Goal: Task Accomplishment & Management: Use online tool/utility

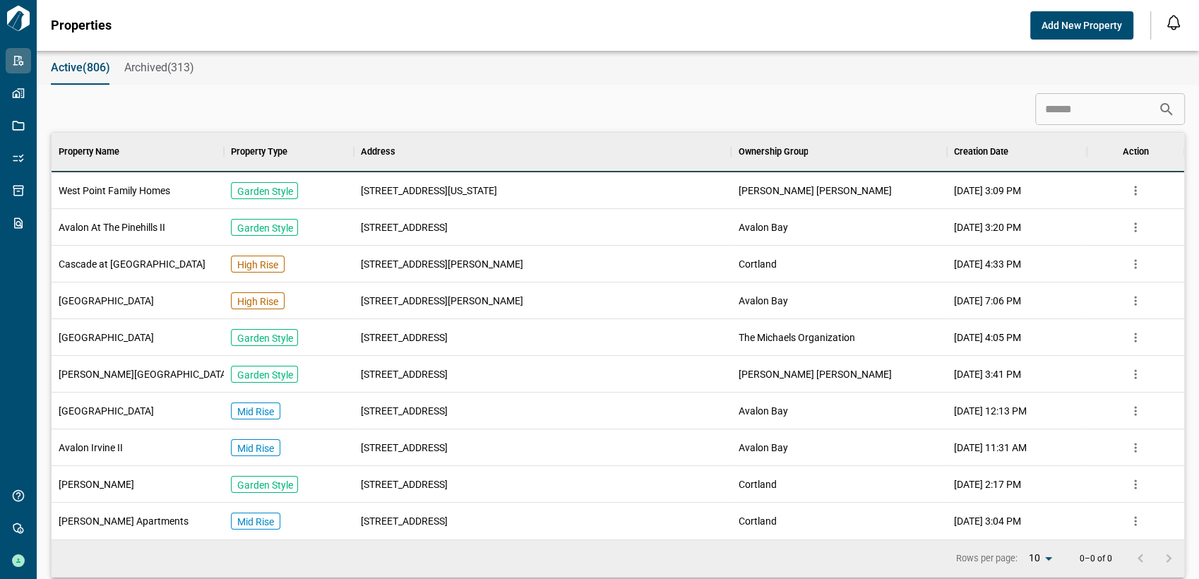
scroll to position [395, 1126]
click at [1061, 110] on input at bounding box center [1096, 109] width 123 height 28
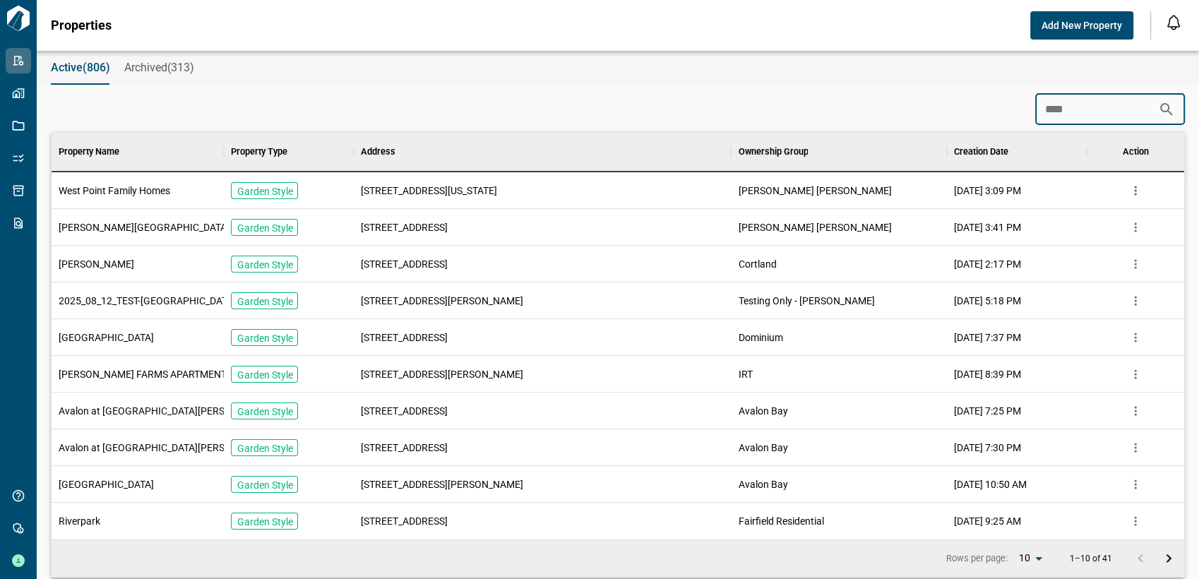
scroll to position [284, 1126]
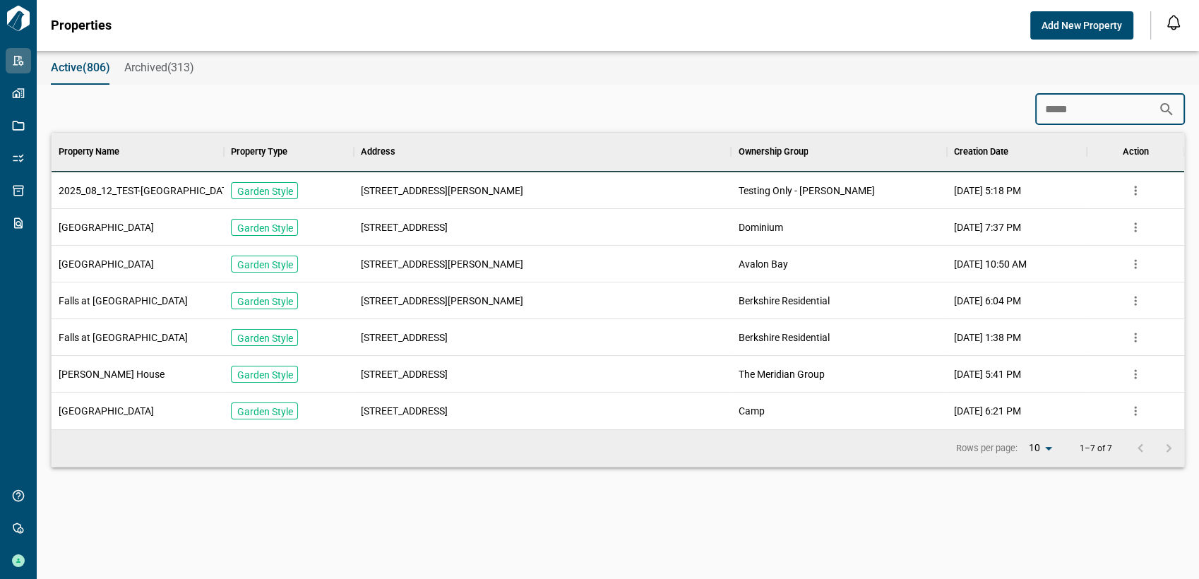
type input "*****"
click at [386, 189] on span "6600 Colton Crawford Cir" at bounding box center [442, 191] width 162 height 14
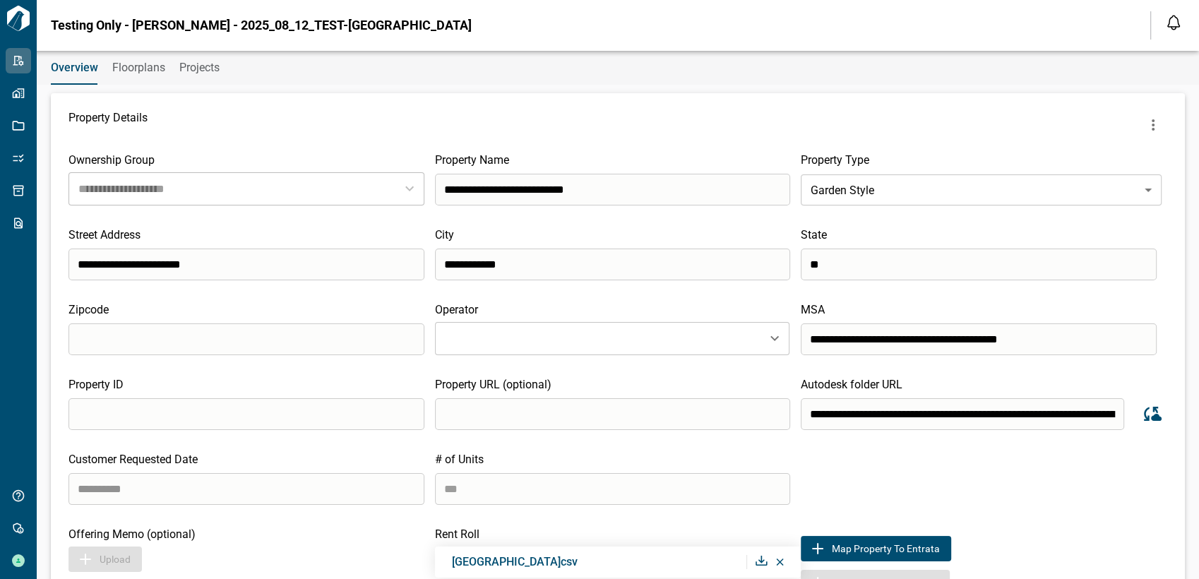
scroll to position [157, 0]
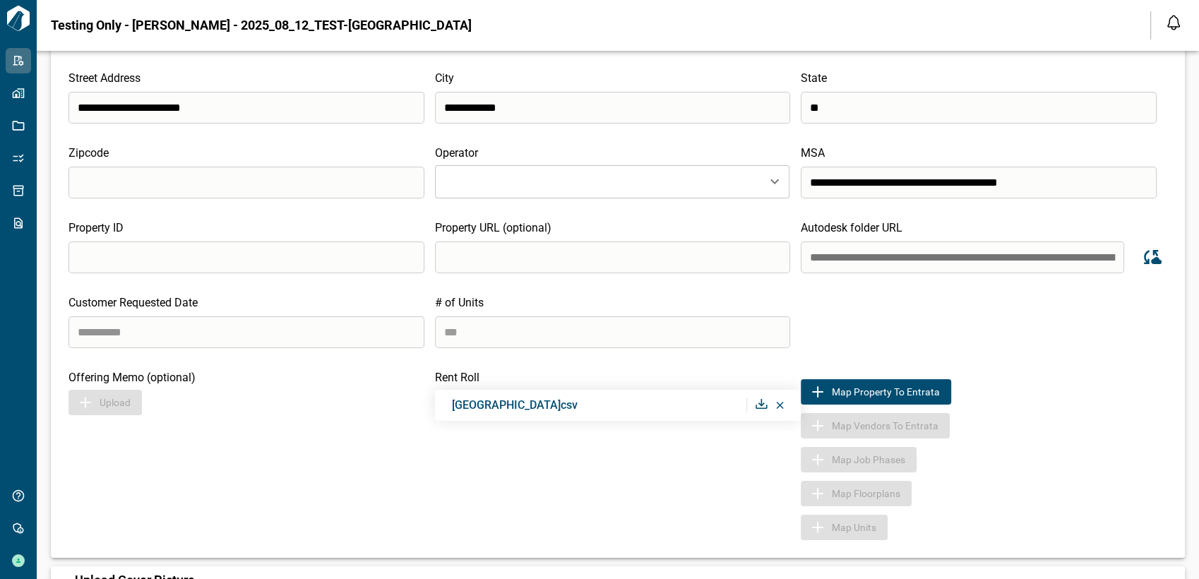
click at [907, 258] on input "**********" at bounding box center [961, 257] width 323 height 32
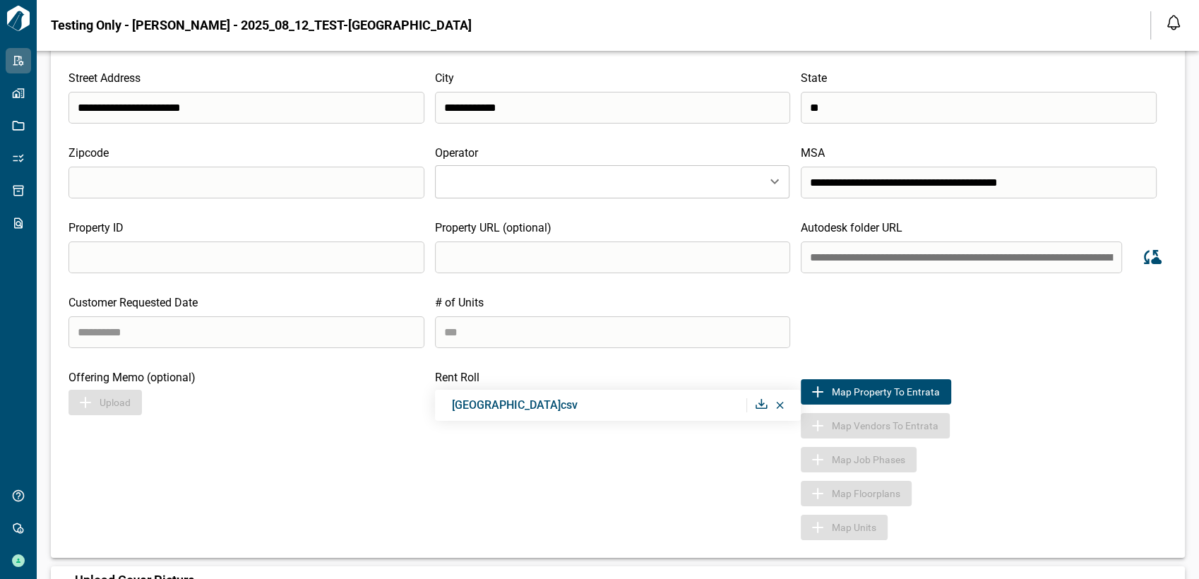
click at [1118, 397] on div "Map Property to Entrata" at bounding box center [983, 391] width 366 height 25
click at [1034, 265] on input "**********" at bounding box center [960, 257] width 321 height 32
click at [1045, 251] on input "**********" at bounding box center [960, 257] width 321 height 32
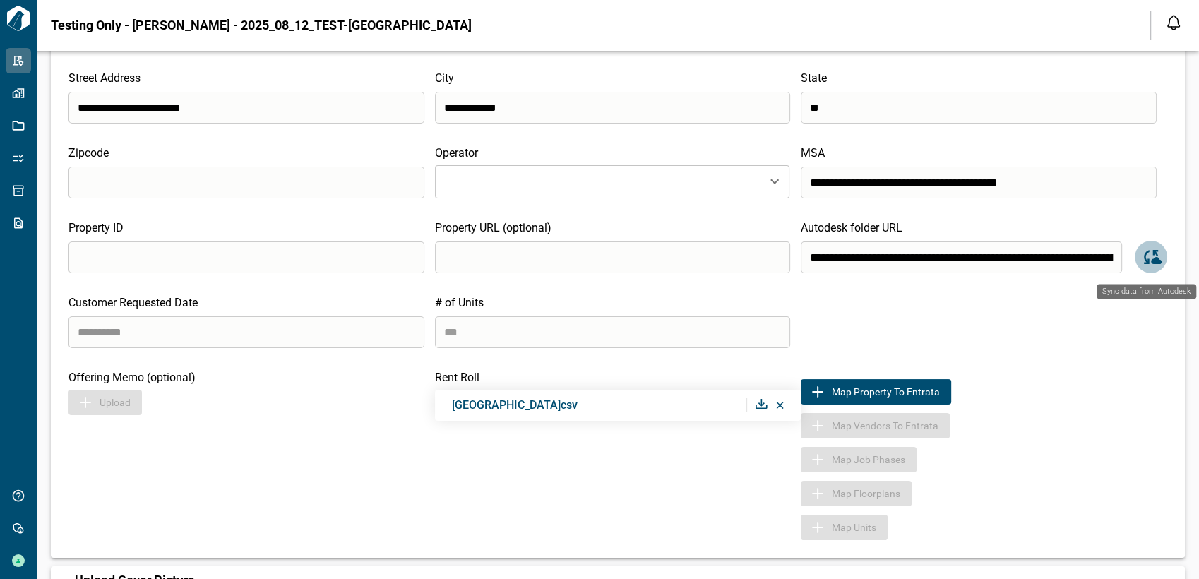
click at [1144, 264] on icon "Sync data from Autodesk" at bounding box center [1150, 256] width 21 height 21
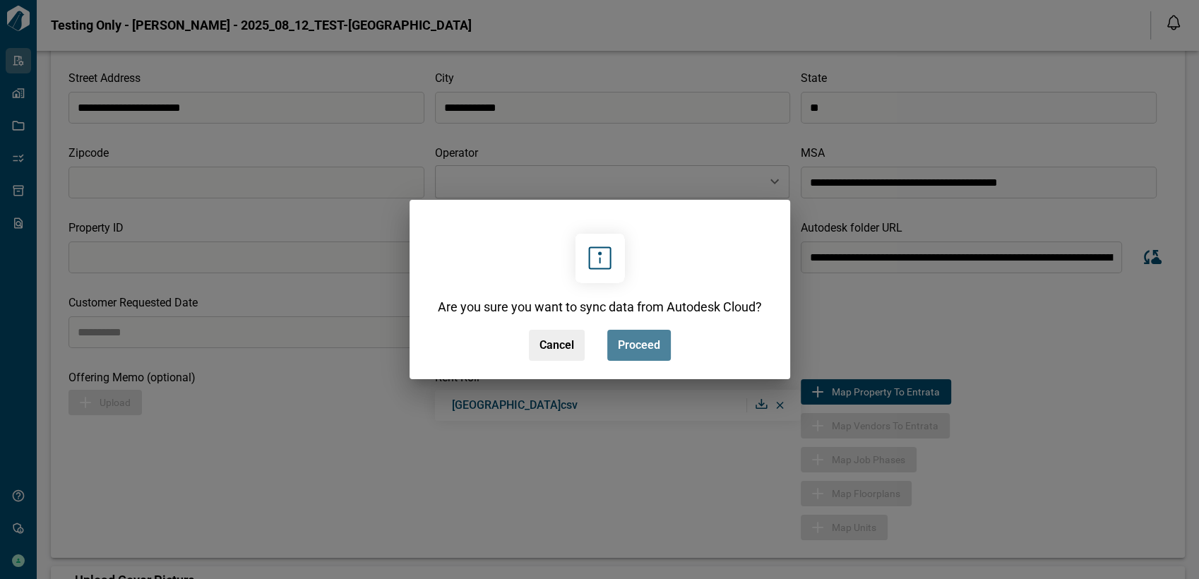
click at [633, 346] on span "Proceed" at bounding box center [639, 345] width 42 height 14
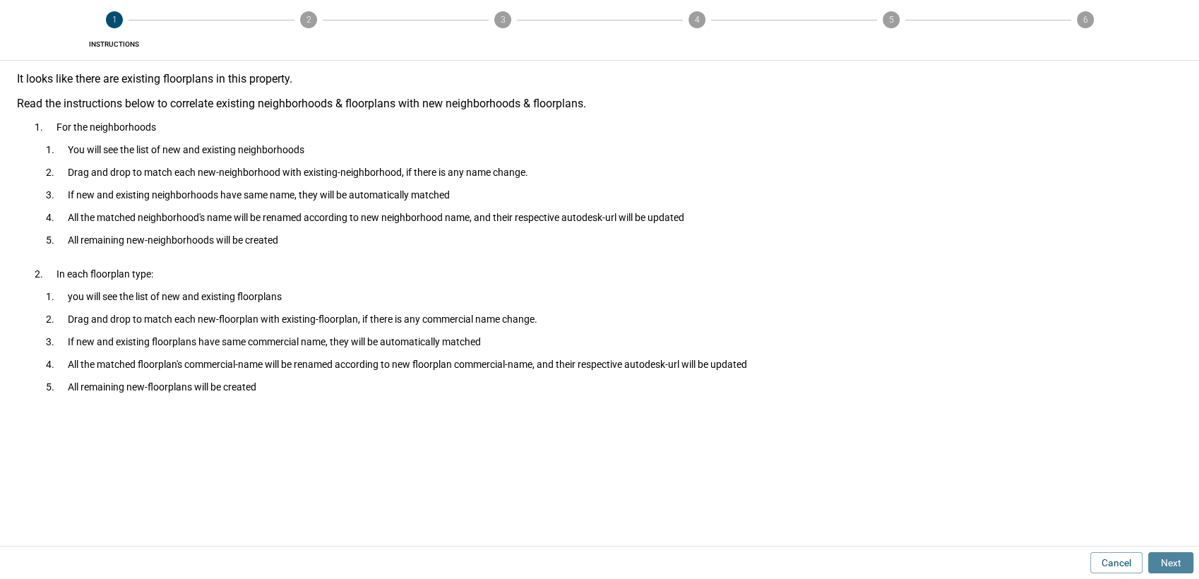
click at [1179, 558] on button "Next" at bounding box center [1170, 562] width 45 height 21
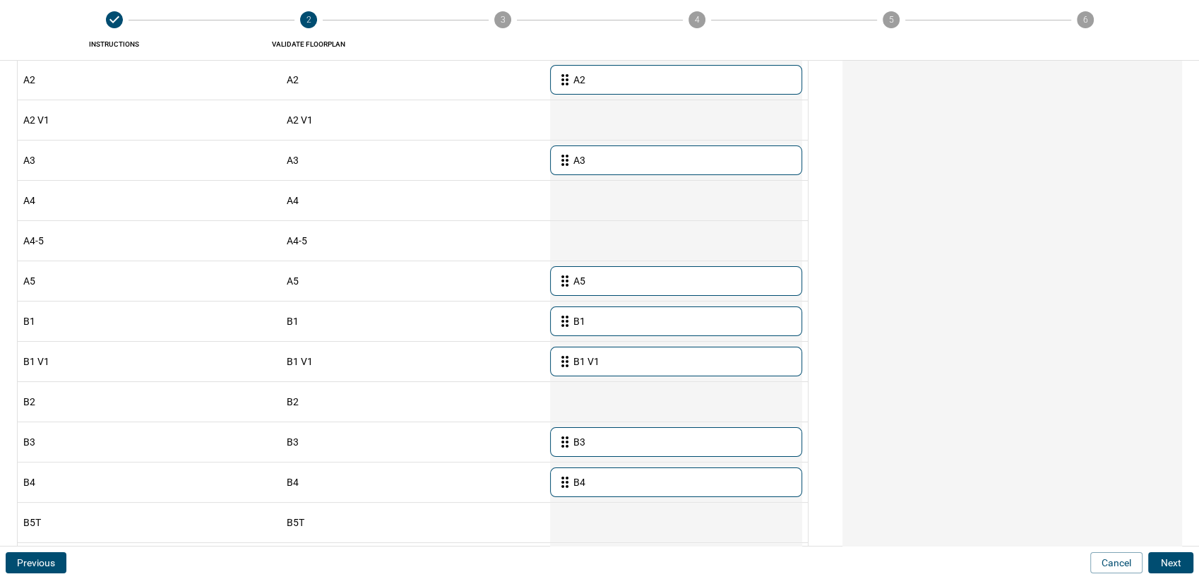
scroll to position [235, 0]
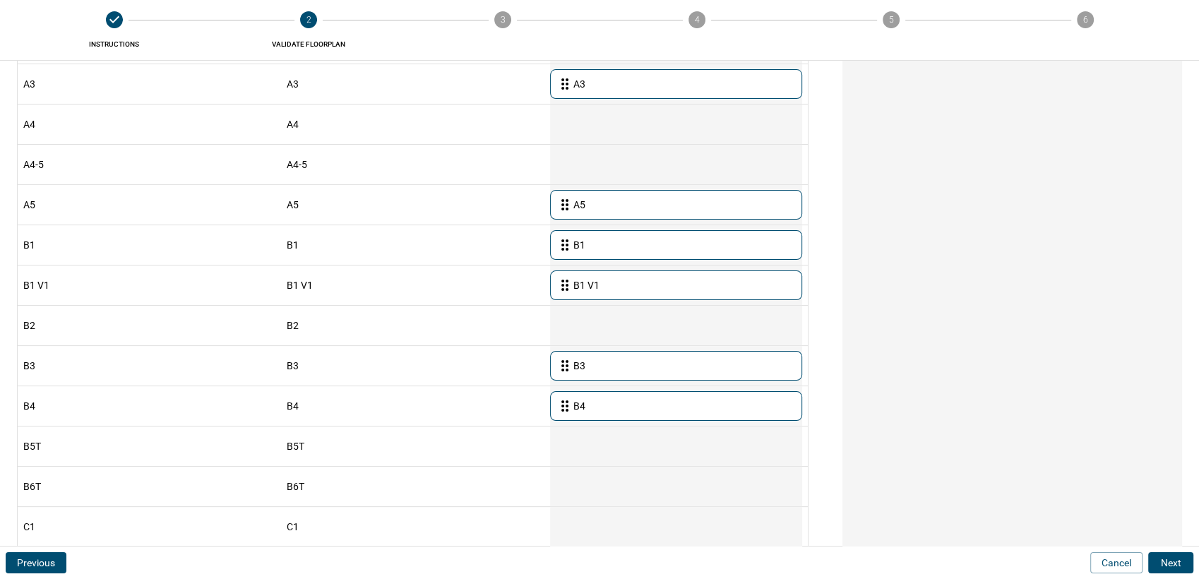
click at [1169, 563] on button "Next" at bounding box center [1170, 562] width 45 height 21
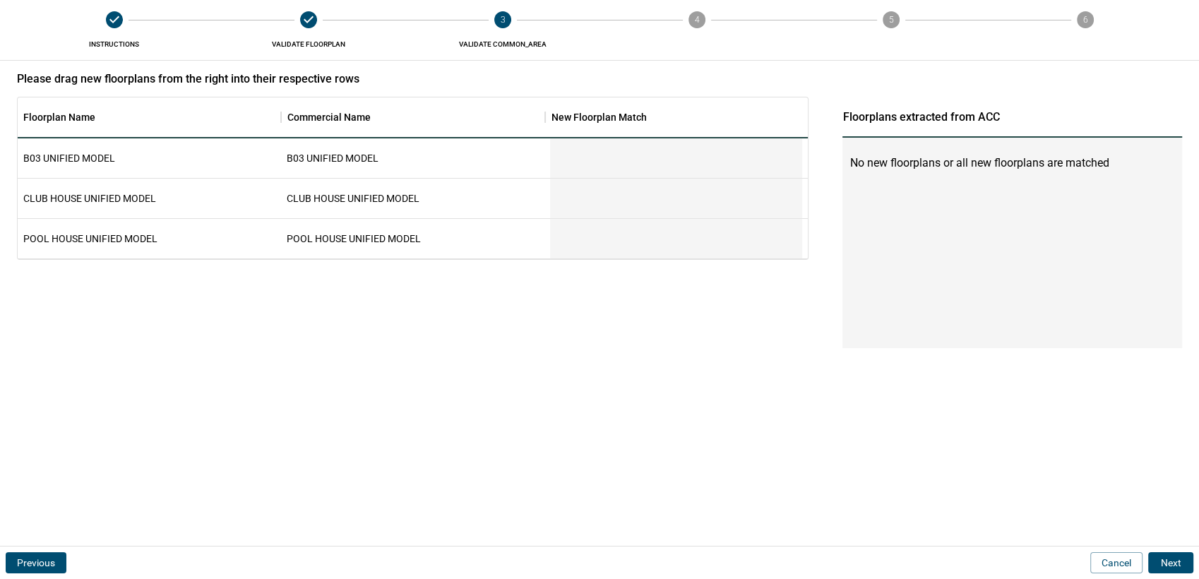
click at [22, 569] on button "Previous" at bounding box center [36, 562] width 61 height 21
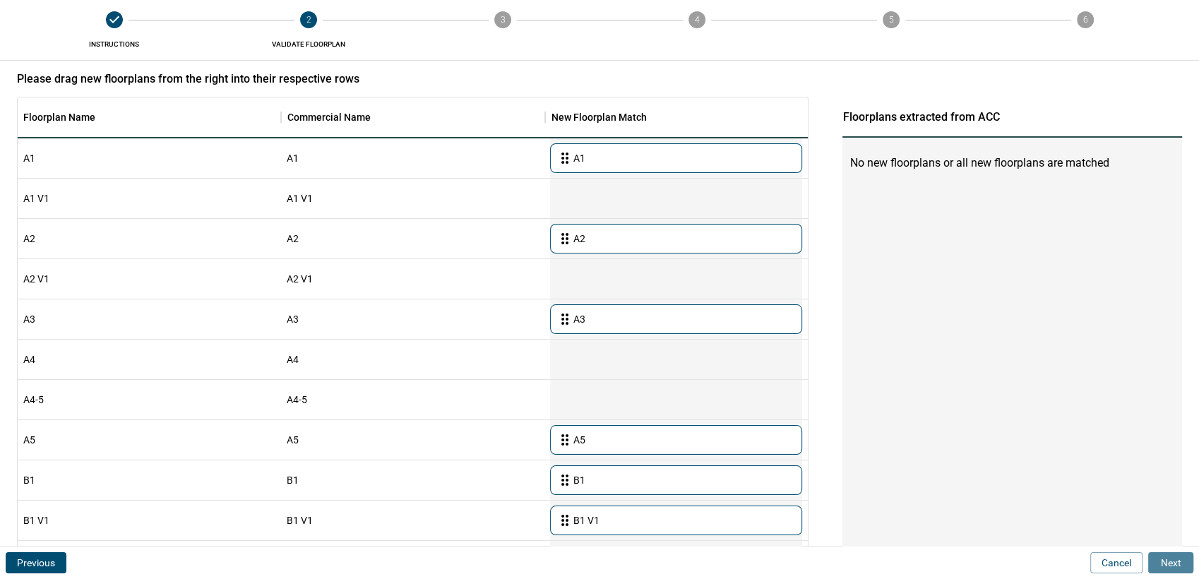
click at [1158, 565] on button "Next" at bounding box center [1170, 562] width 45 height 21
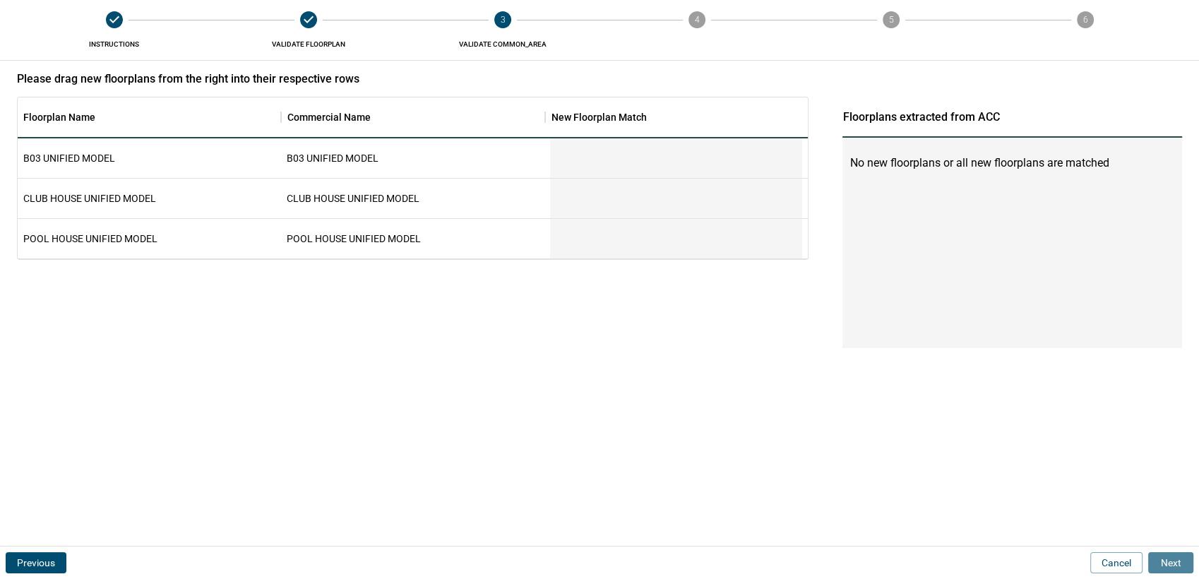
click at [1179, 564] on button "Next" at bounding box center [1170, 562] width 45 height 21
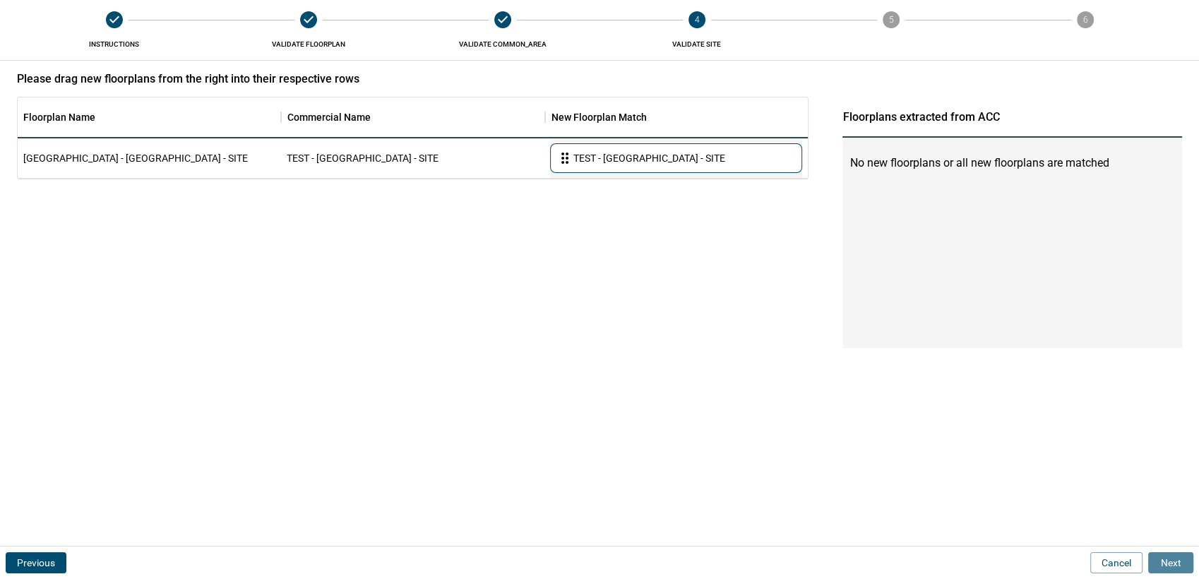
click at [1172, 565] on button "Next" at bounding box center [1170, 562] width 45 height 21
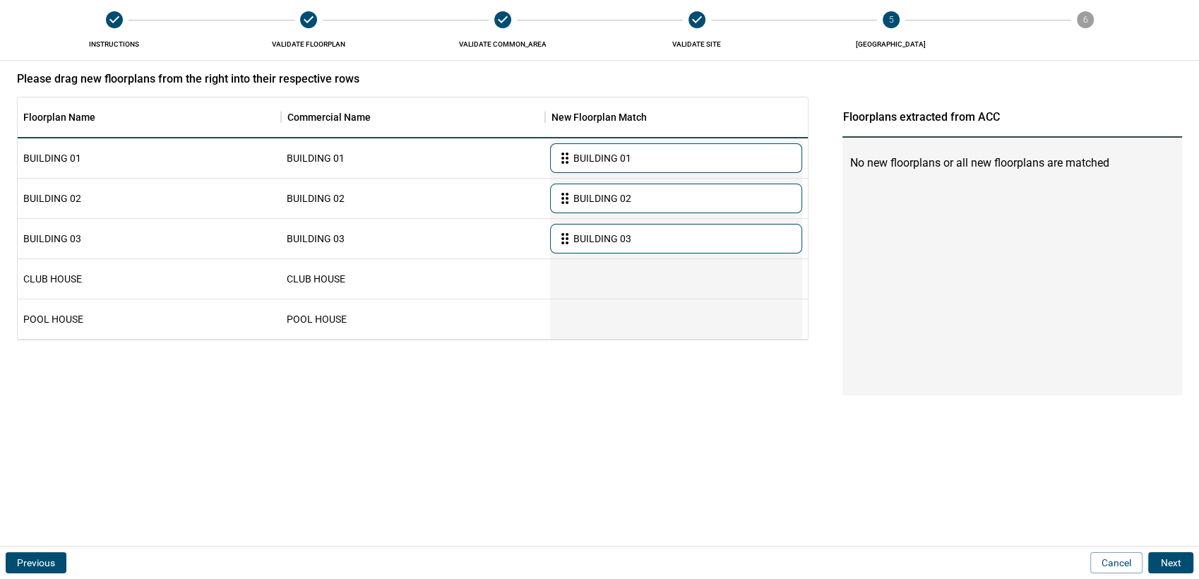
click at [1172, 560] on button "Next" at bounding box center [1170, 562] width 45 height 21
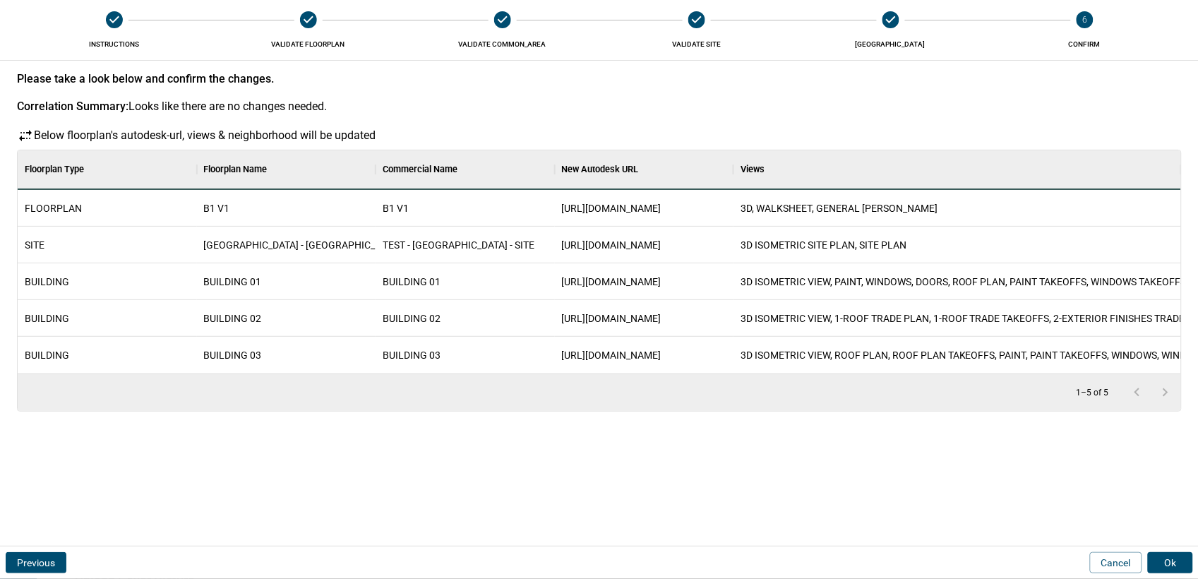
scroll to position [210, 1158]
click at [1168, 557] on button "Ok" at bounding box center [1170, 562] width 45 height 21
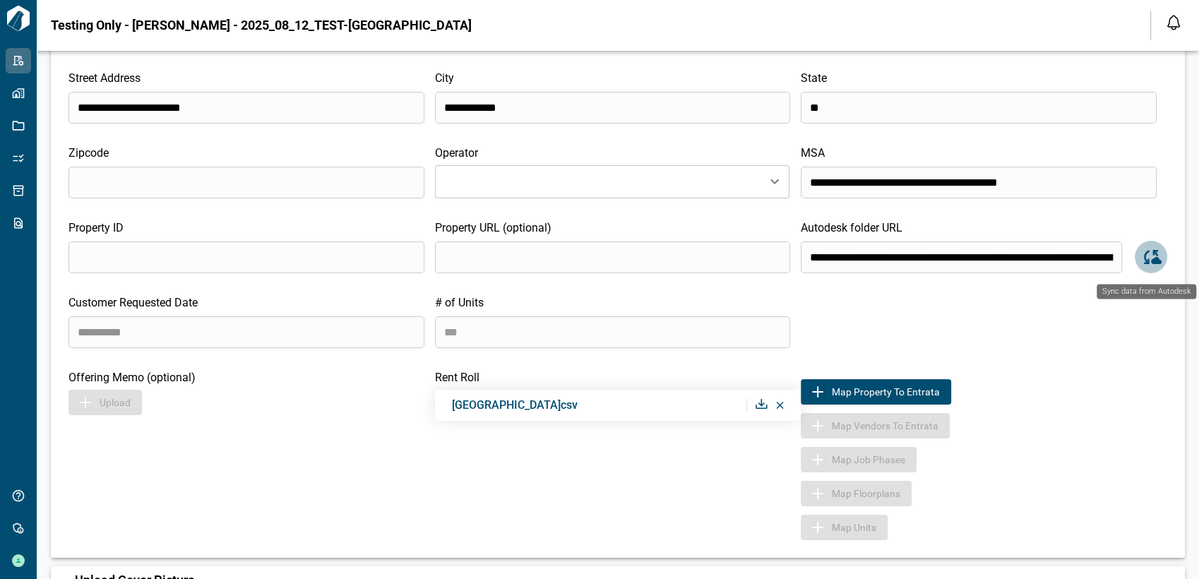
click at [1142, 268] on button "Sync data from Autodesk" at bounding box center [1150, 257] width 32 height 32
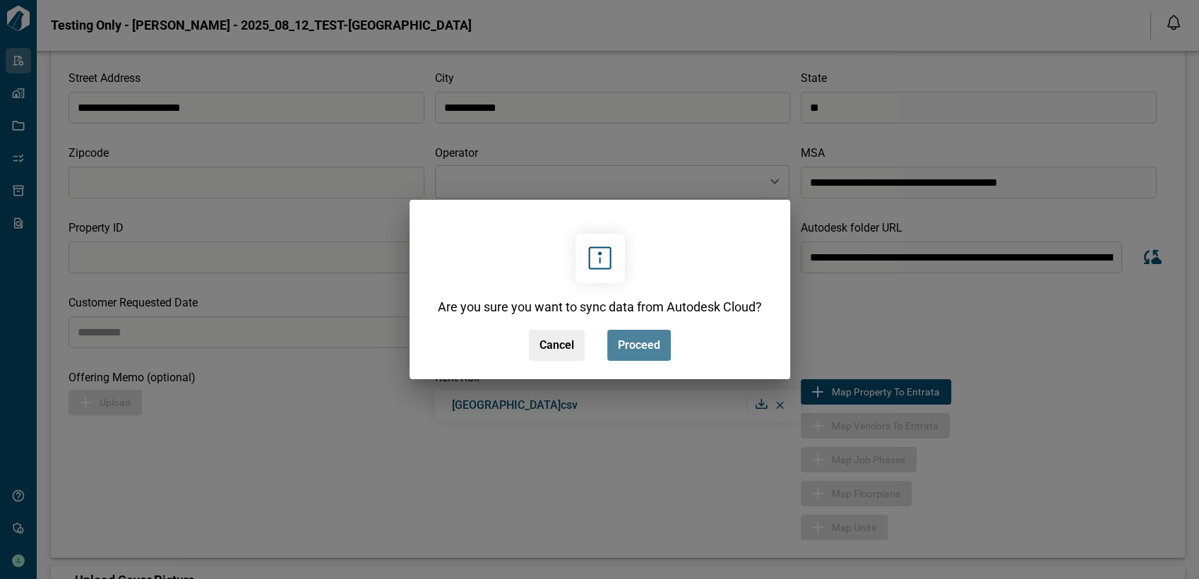
click at [645, 357] on button "Proceed" at bounding box center [639, 345] width 64 height 31
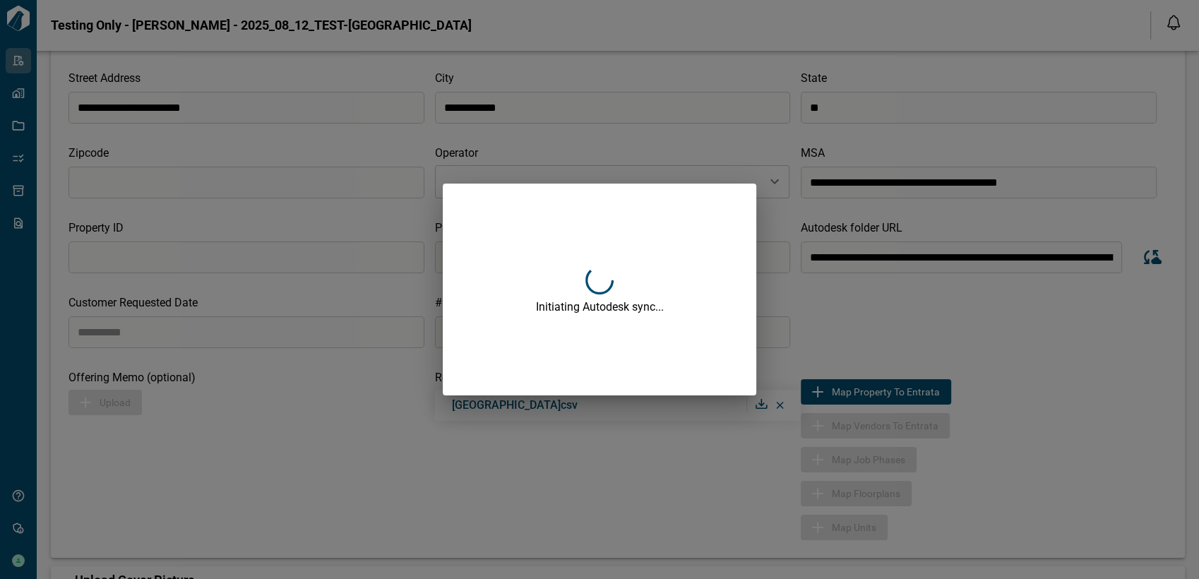
click at [824, 311] on div "Initiating Autodesk sync..." at bounding box center [599, 289] width 1199 height 579
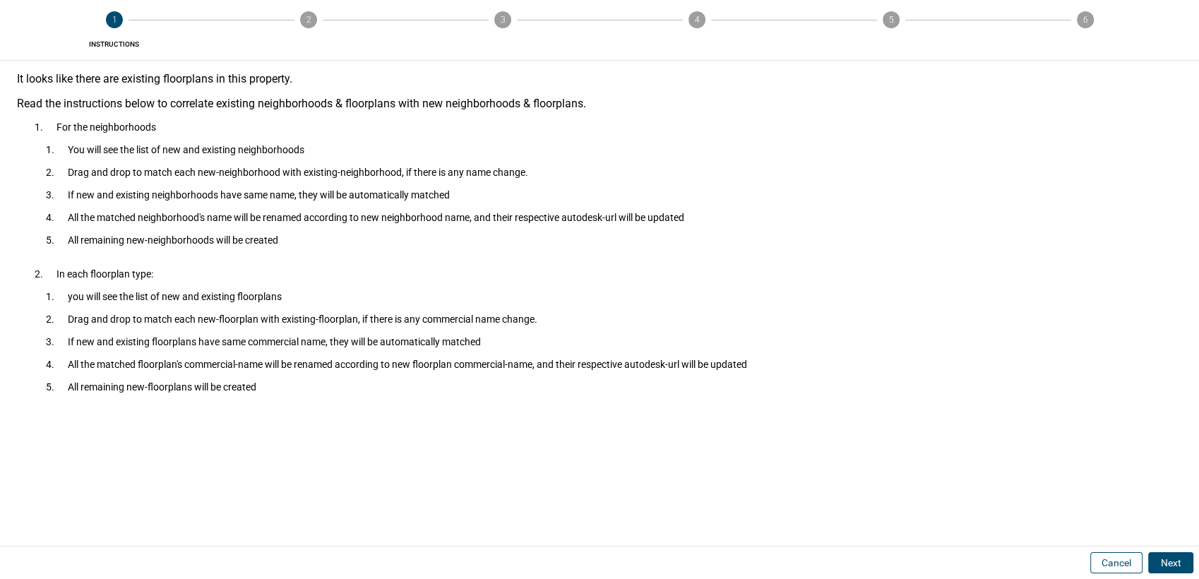
click at [1112, 566] on button "Cancel" at bounding box center [1116, 562] width 52 height 21
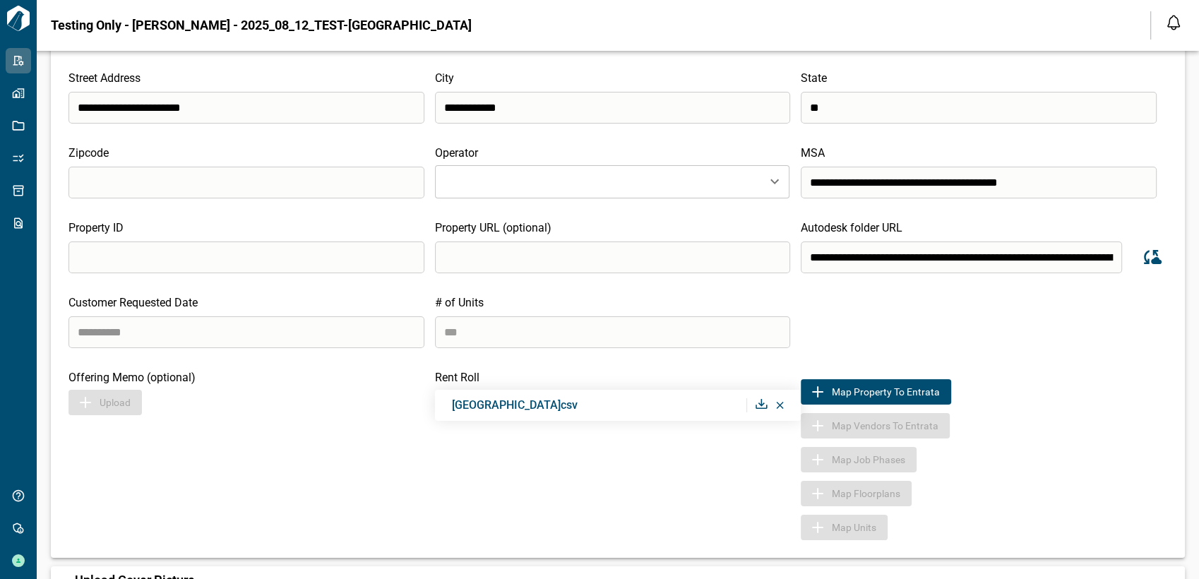
click at [779, 402] on div at bounding box center [780, 405] width 8 height 14
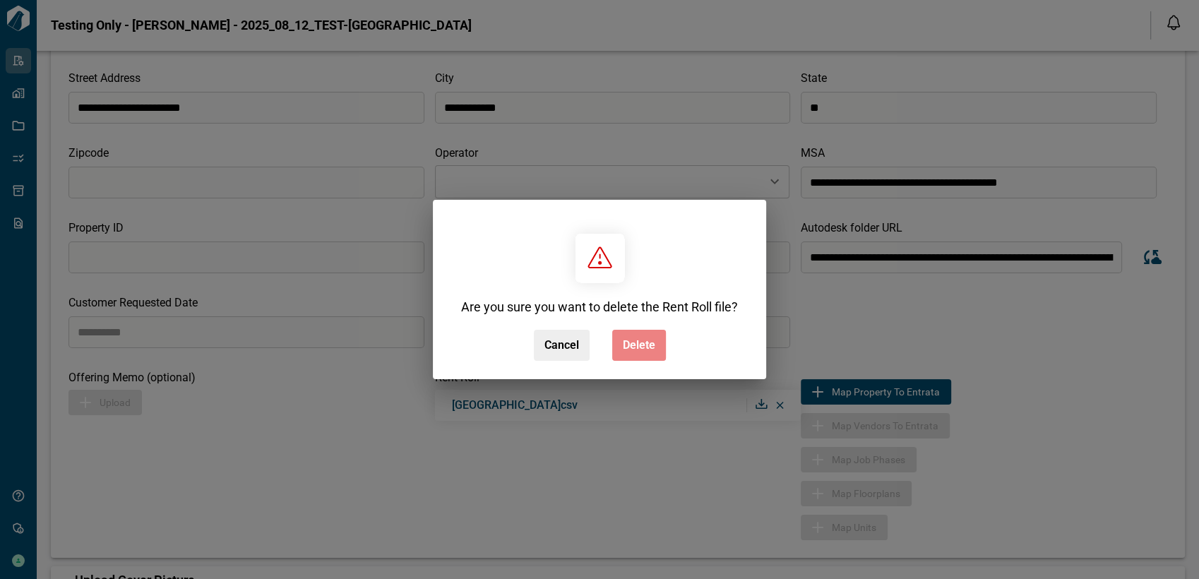
click at [650, 344] on span "Delete" at bounding box center [639, 345] width 32 height 14
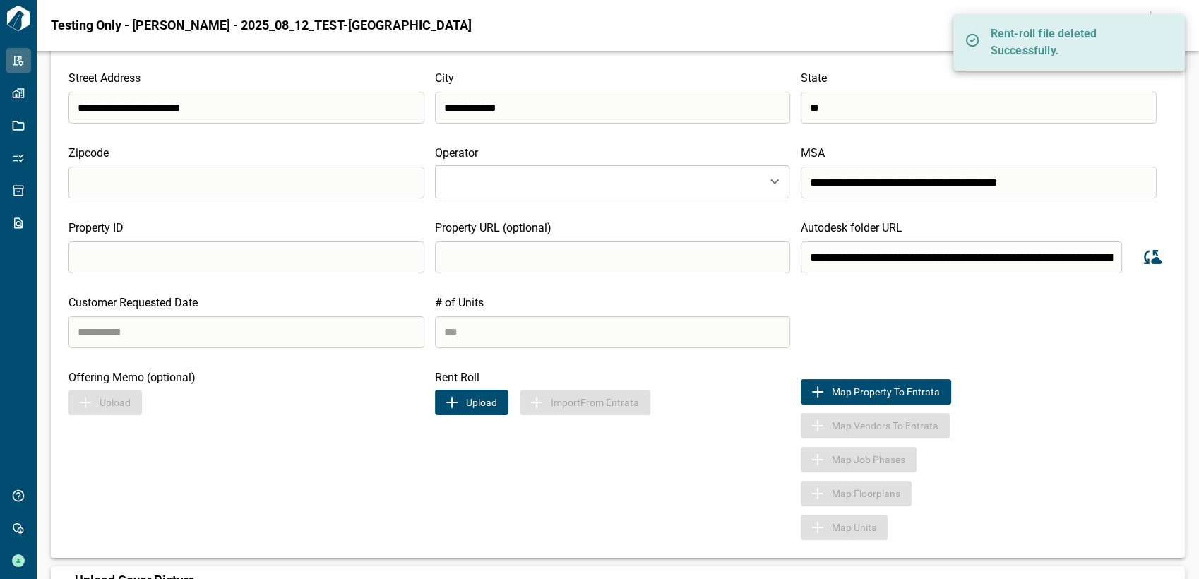
click at [498, 405] on button "Upload" at bounding box center [471, 402] width 73 height 25
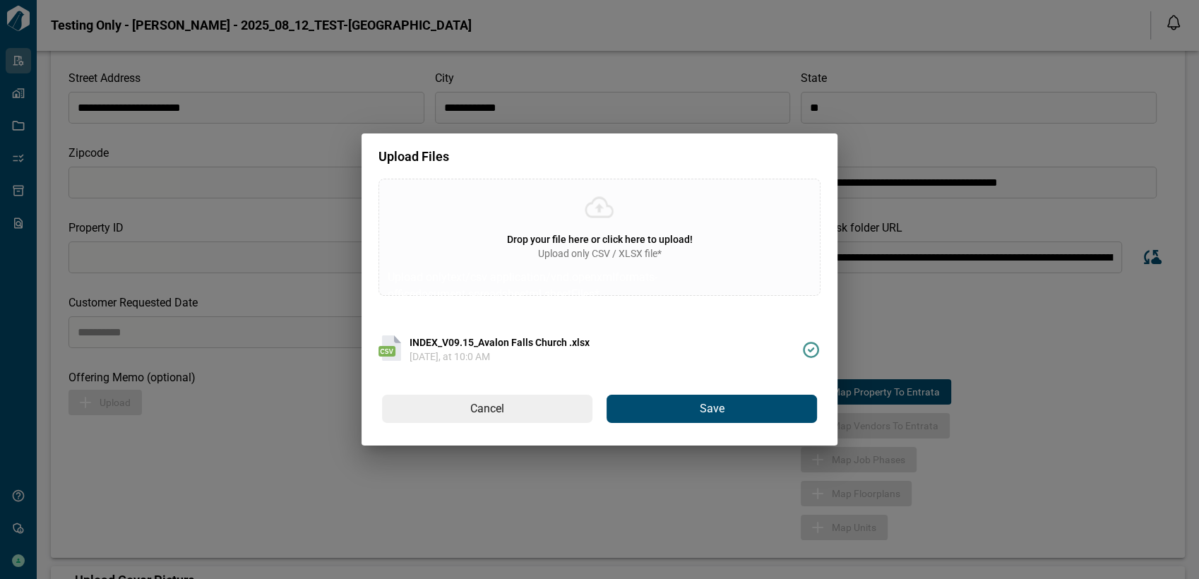
click at [713, 410] on span "Save" at bounding box center [712, 409] width 25 height 15
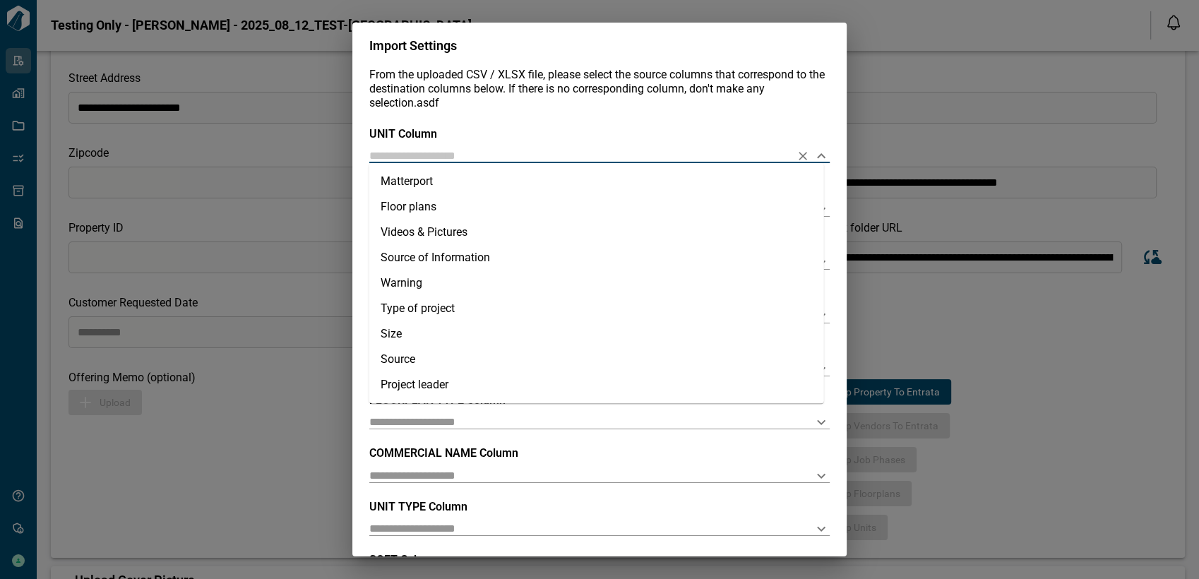
click at [537, 155] on input "text" at bounding box center [576, 155] width 415 height 13
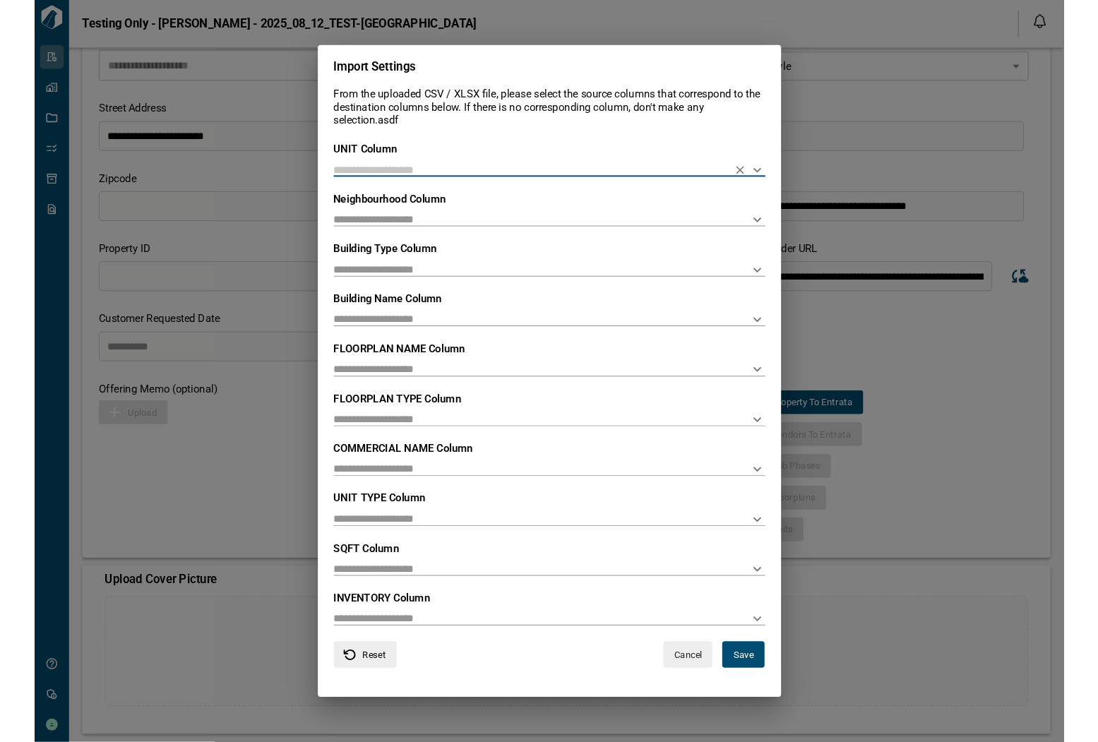
scroll to position [124, 0]
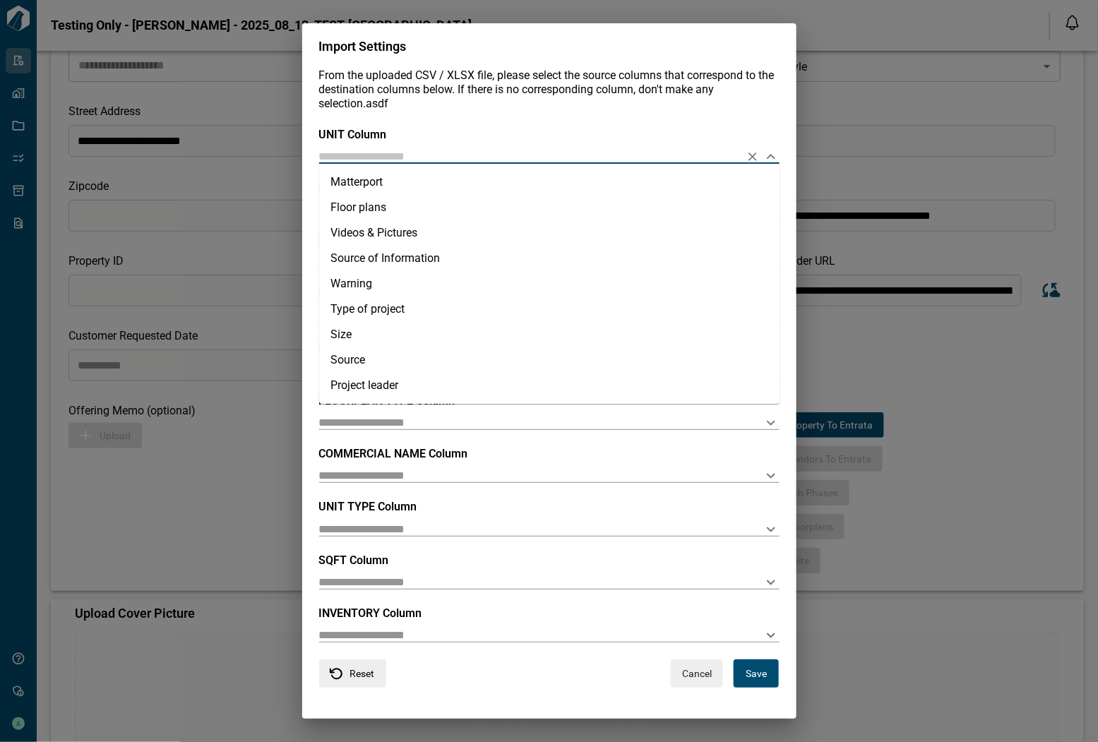
click at [413, 160] on input "text" at bounding box center [526, 156] width 415 height 13
click at [424, 215] on li "Floor plans" at bounding box center [549, 207] width 460 height 25
type input "**********"
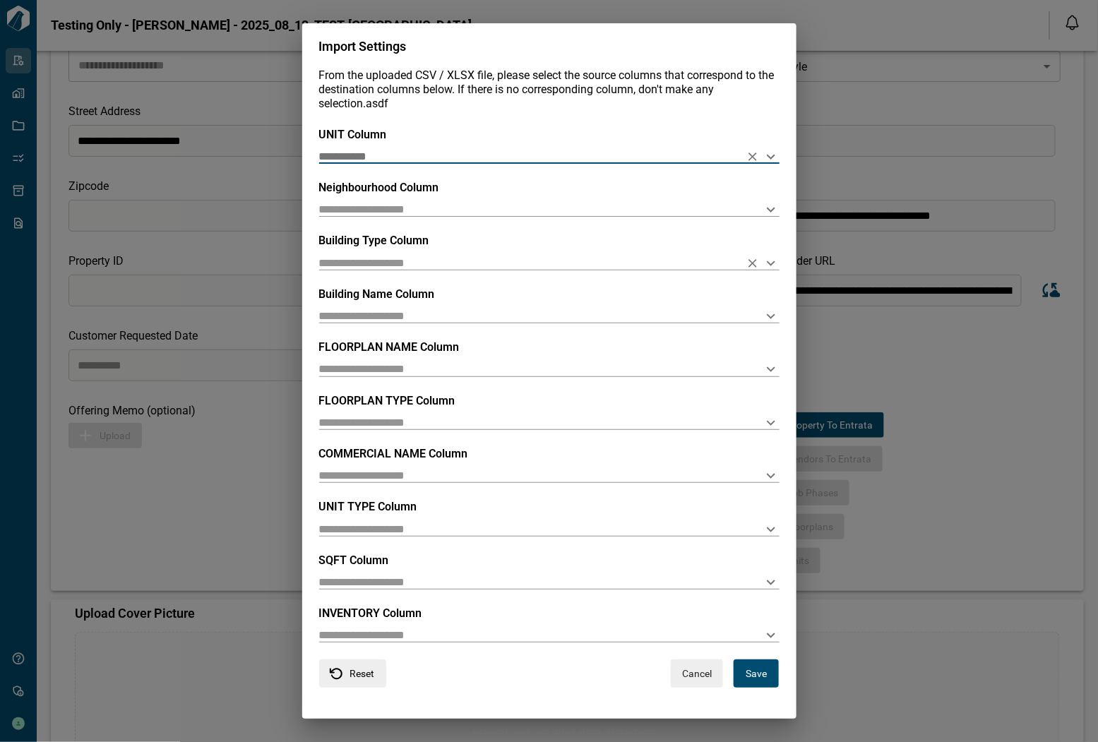
click at [428, 259] on input "text" at bounding box center [526, 262] width 415 height 13
click at [399, 259] on input "text" at bounding box center [526, 262] width 415 height 13
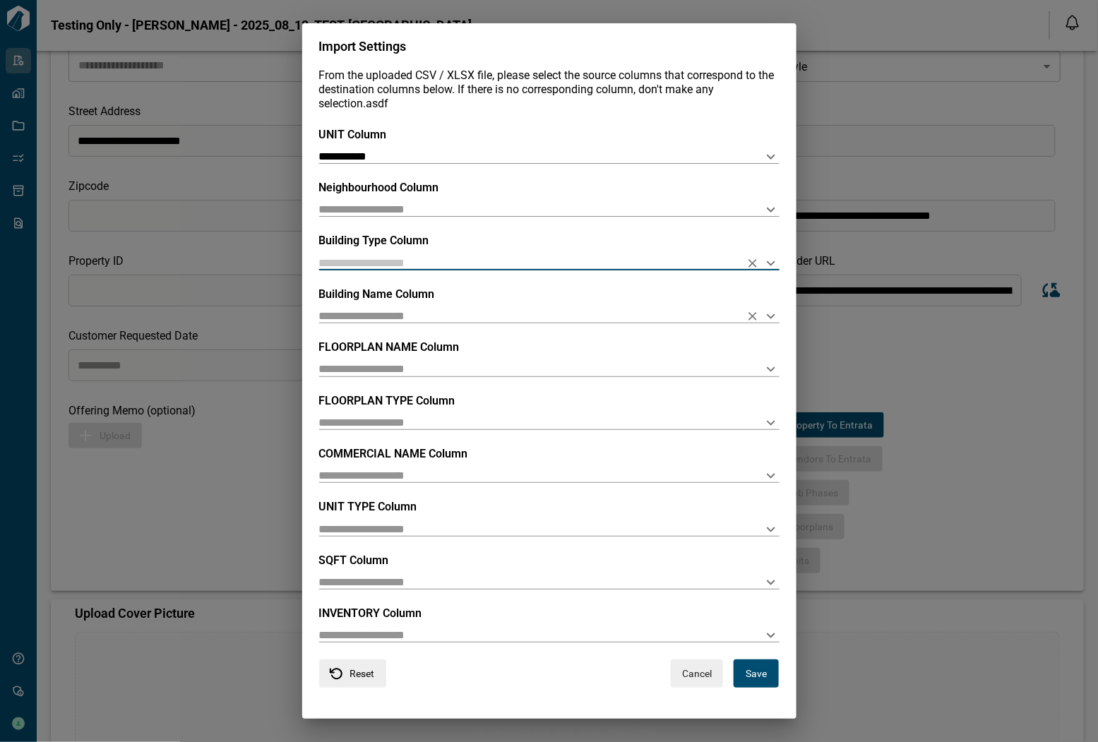
click at [426, 313] on input "text" at bounding box center [526, 315] width 415 height 13
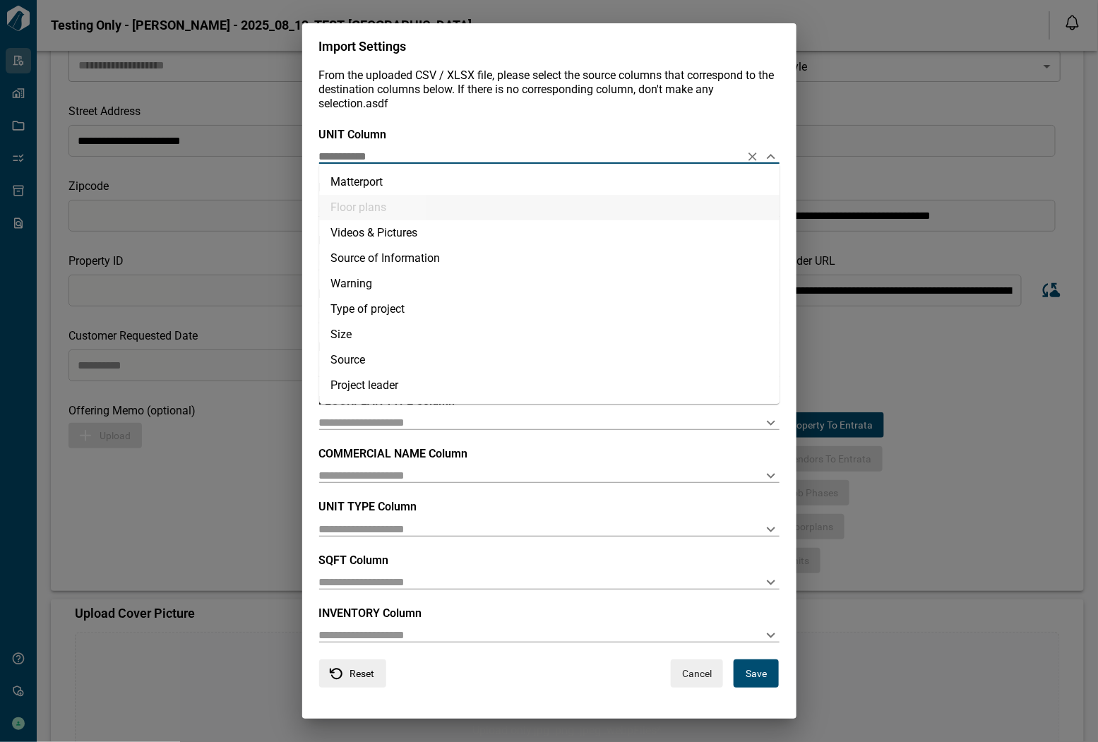
drag, startPoint x: 393, startPoint y: 157, endPoint x: 273, endPoint y: 157, distance: 120.0
click at [273, 157] on div "**********" at bounding box center [549, 371] width 1098 height 742
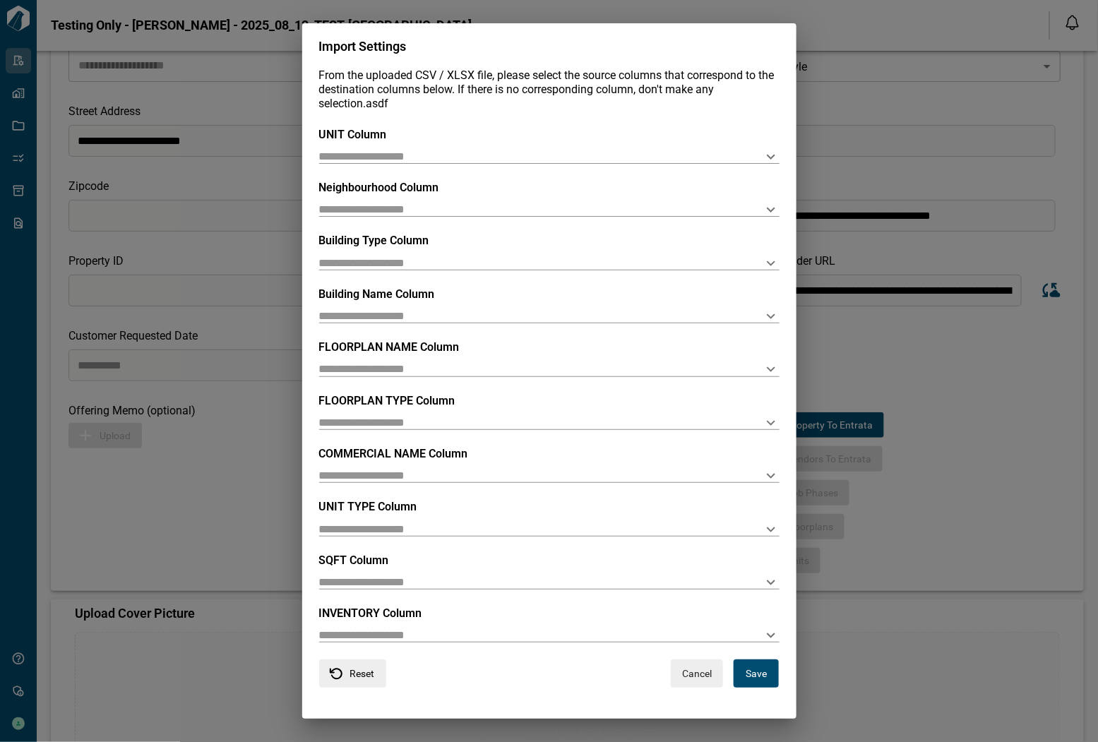
click at [469, 109] on div "From the uploaded CSV / XLSX file, please select the source columns that corres…" at bounding box center [549, 393] width 494 height 651
click at [760, 578] on button "Save" at bounding box center [755, 673] width 45 height 28
click at [372, 153] on input "text" at bounding box center [526, 155] width 415 height 13
click at [356, 150] on input "text" at bounding box center [526, 156] width 415 height 13
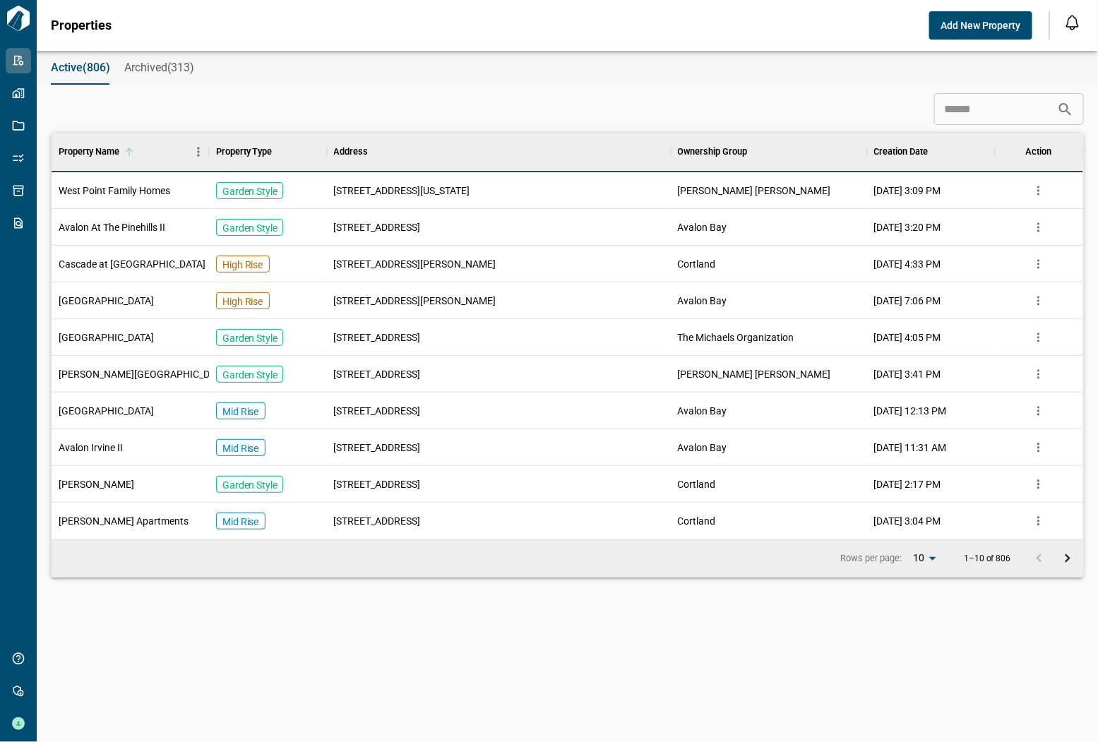
scroll to position [395, 1026]
